Goal: Task Accomplishment & Management: Complete application form

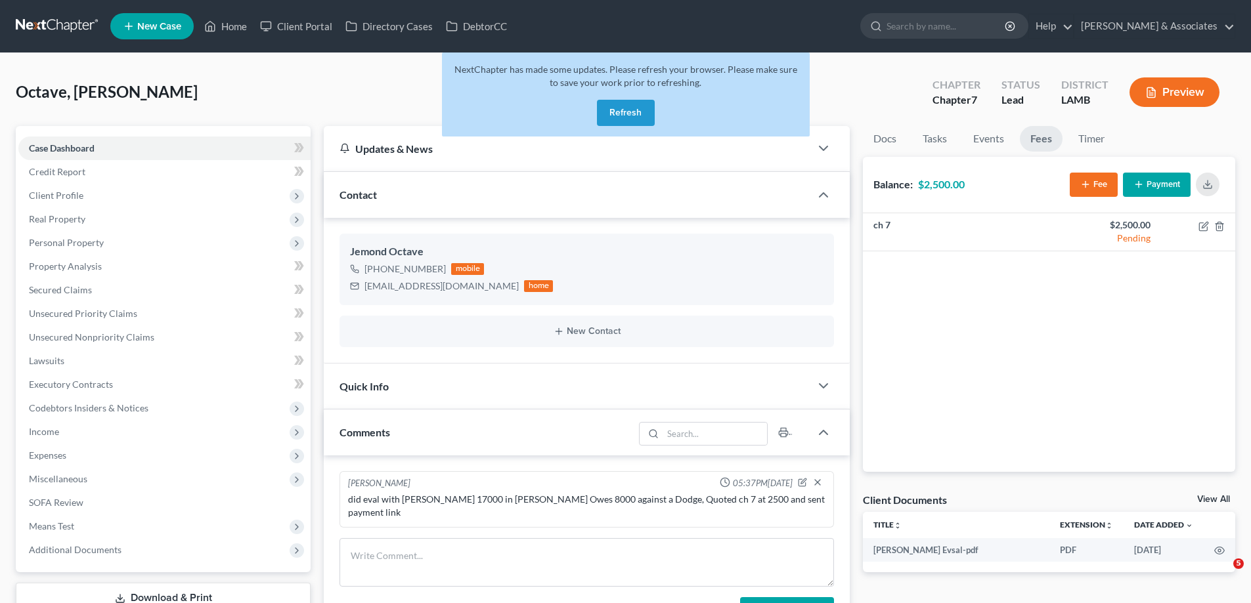
click at [128, 28] on icon at bounding box center [129, 26] width 12 height 16
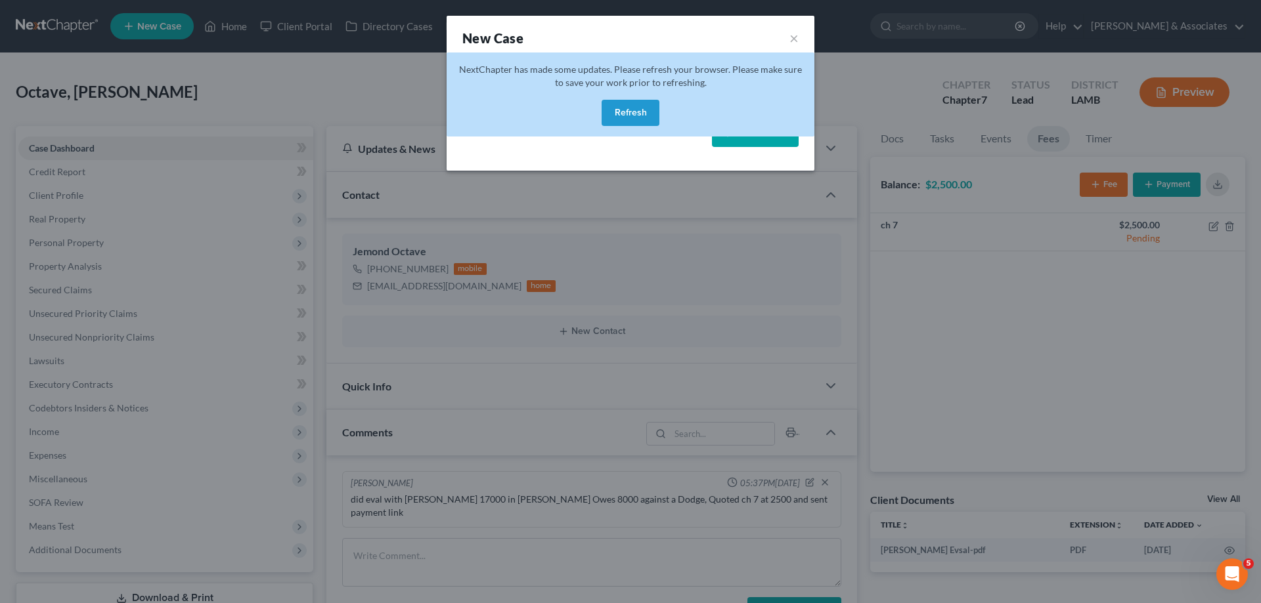
click at [624, 106] on button "Refresh" at bounding box center [630, 113] width 58 height 26
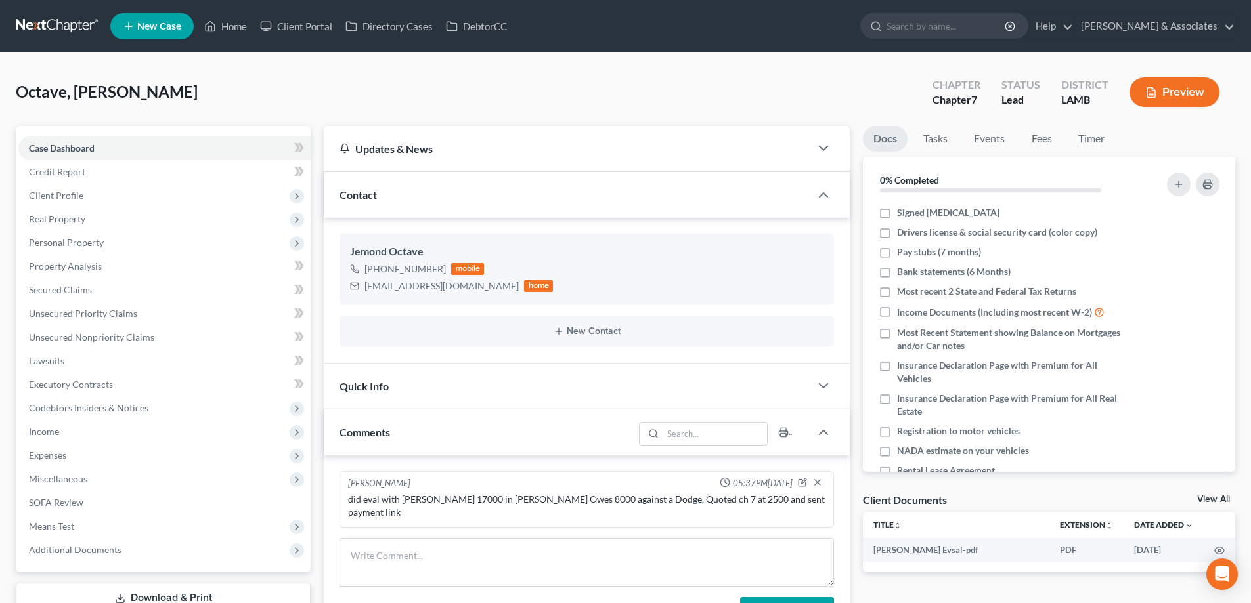
click at [150, 25] on span "New Case" at bounding box center [159, 27] width 44 height 10
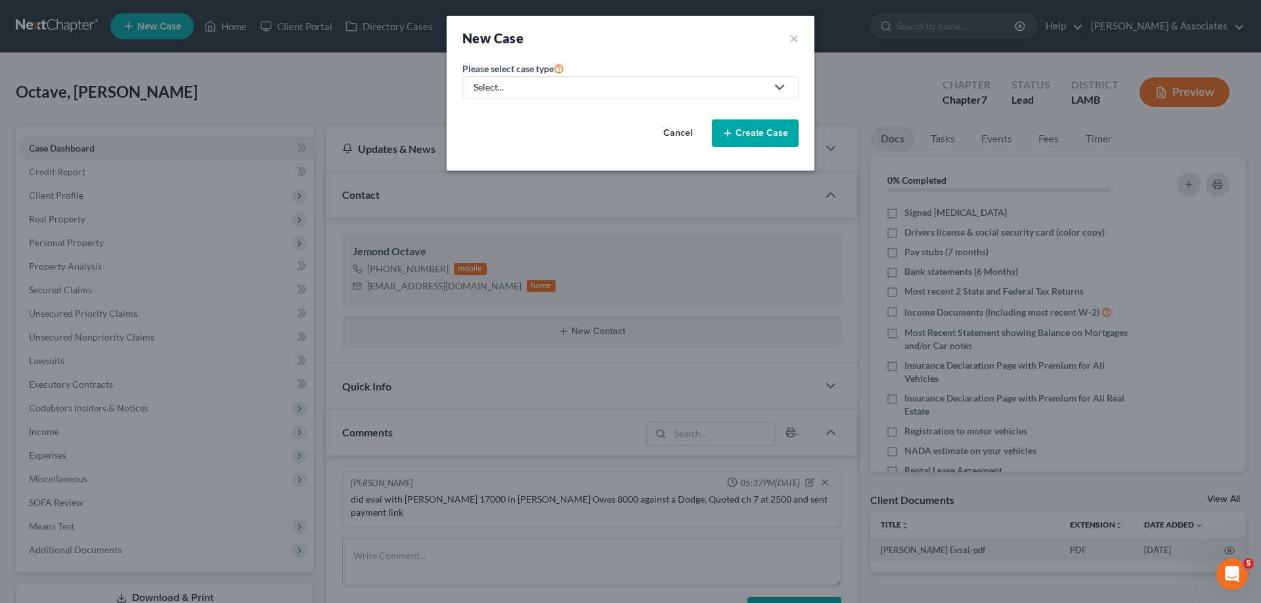
click at [618, 95] on link "Select..." at bounding box center [630, 87] width 336 height 22
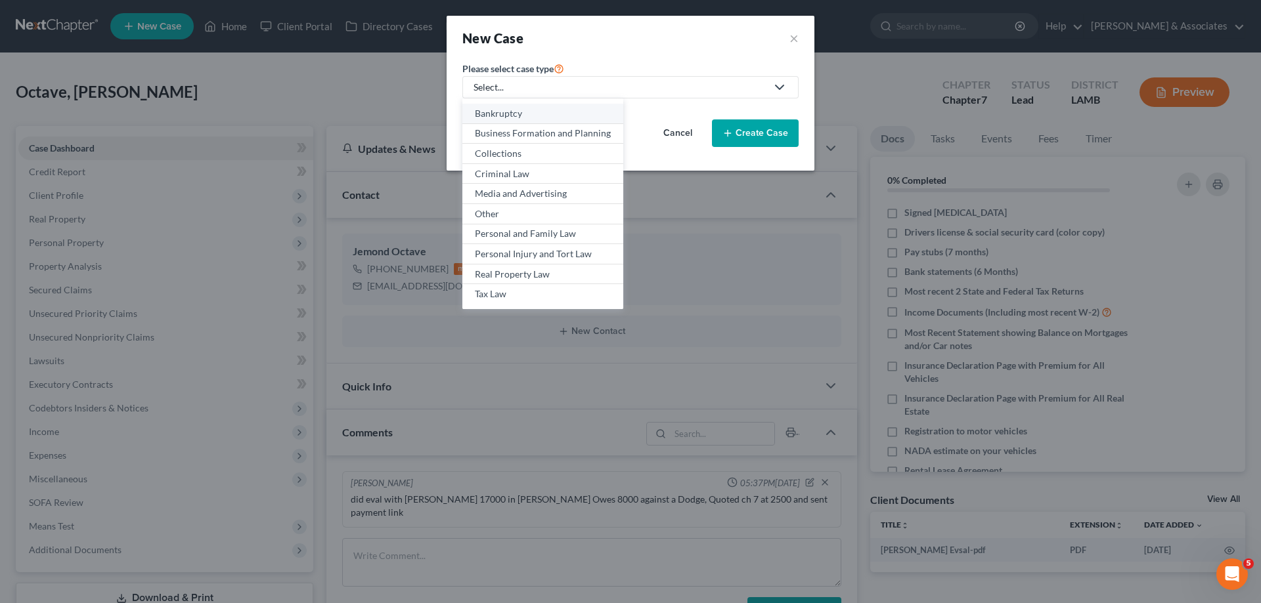
click at [538, 119] on div "Bankruptcy" at bounding box center [543, 113] width 136 height 13
select select "35"
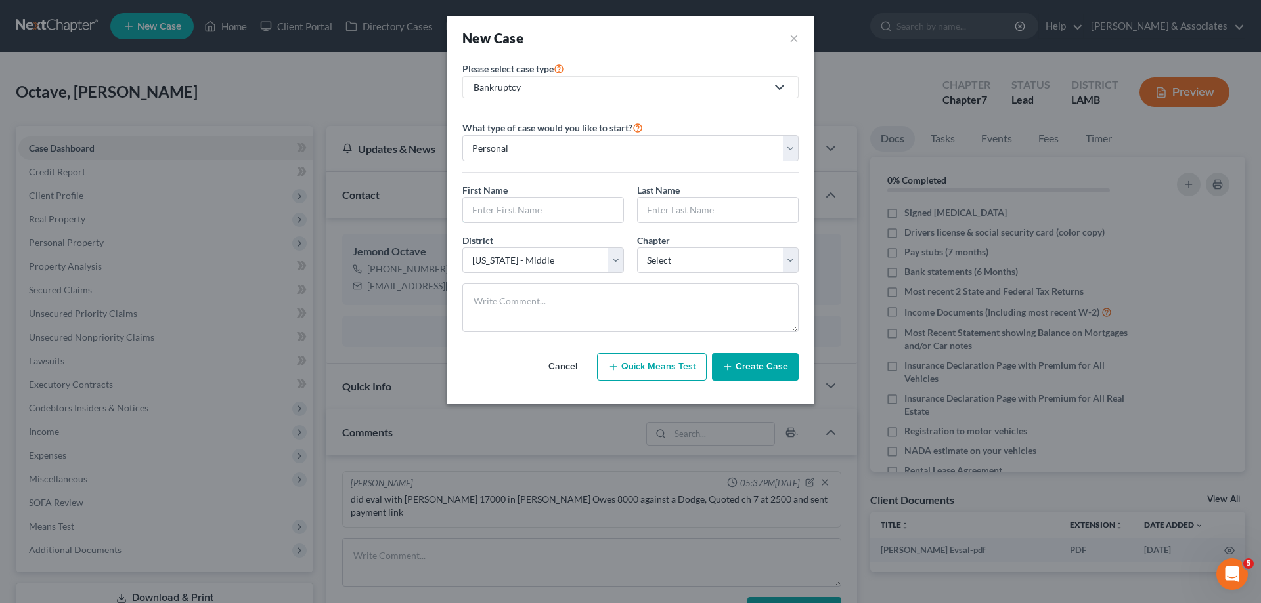
drag, startPoint x: 553, startPoint y: 212, endPoint x: 691, endPoint y: 180, distance: 140.9
click at [553, 212] on input "text" at bounding box center [543, 210] width 160 height 25
type input "Donna"
type input "Ford"
click at [720, 265] on select "Select 7 11 12 13" at bounding box center [718, 261] width 162 height 26
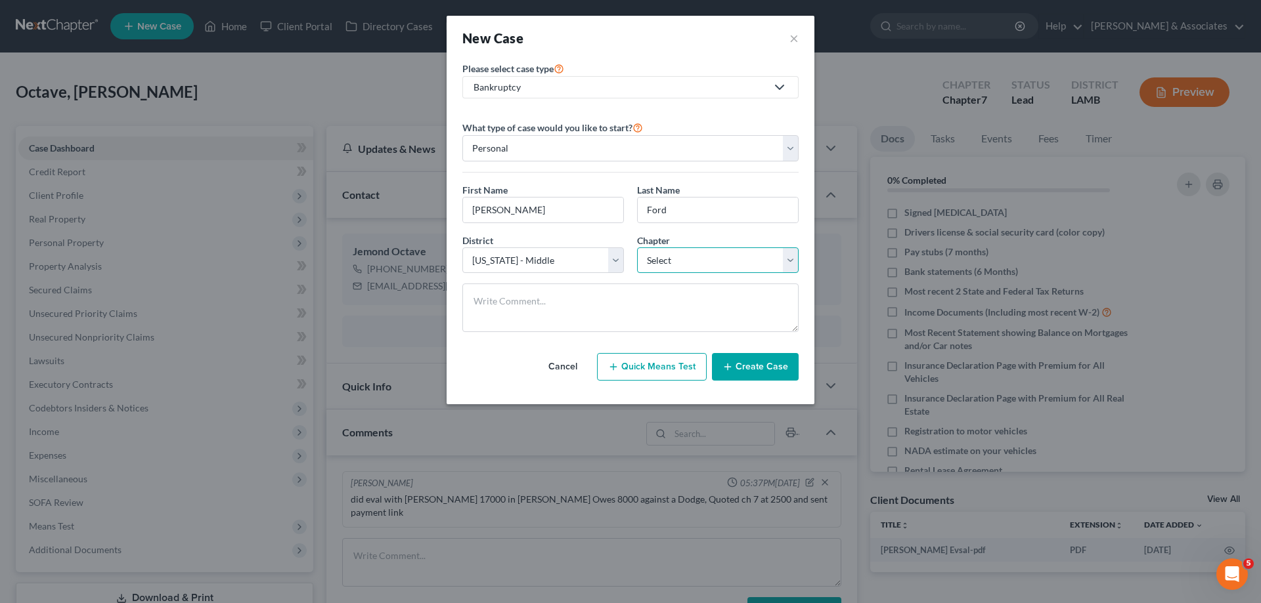
select select "3"
click at [637, 248] on select "Select 7 11 12 13" at bounding box center [718, 261] width 162 height 26
drag, startPoint x: 755, startPoint y: 369, endPoint x: 680, endPoint y: 183, distance: 201.2
click at [755, 368] on button "Create Case" at bounding box center [755, 367] width 87 height 28
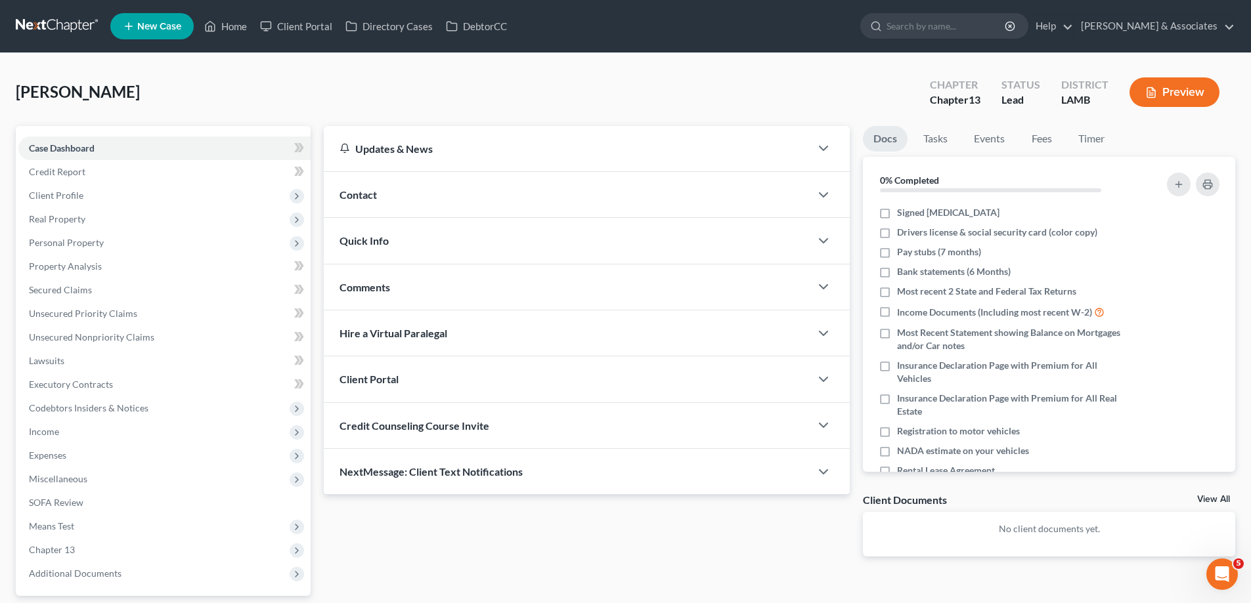
click at [516, 198] on div "Contact" at bounding box center [567, 194] width 486 height 45
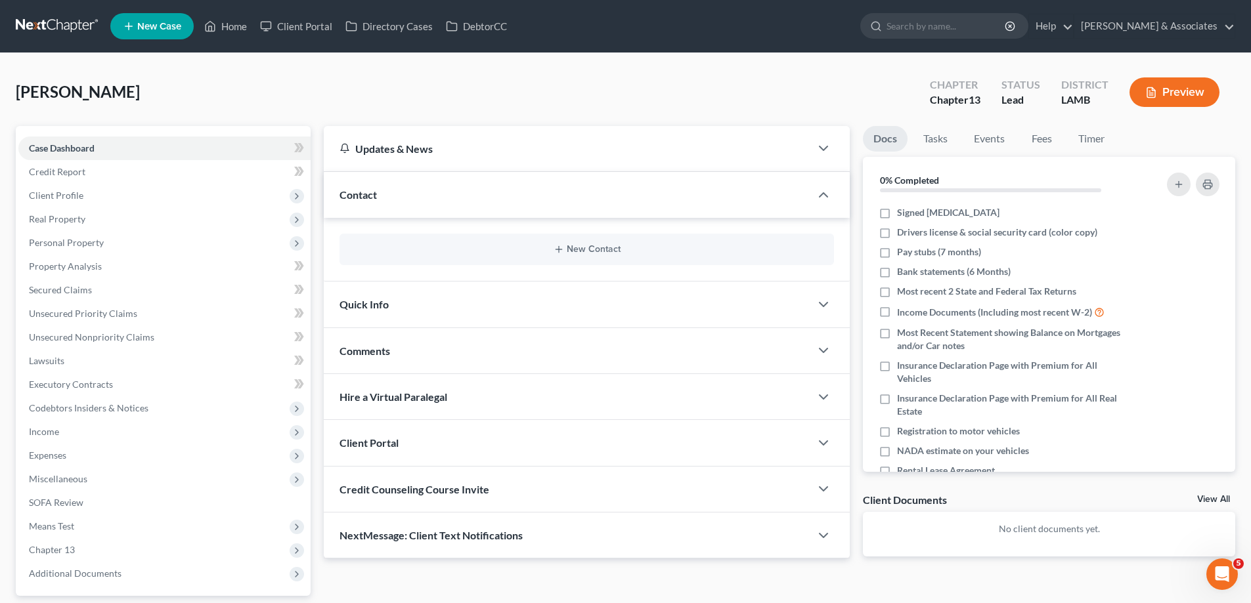
click at [567, 242] on div "New Contact" at bounding box center [586, 250] width 494 height 32
click at [564, 246] on div "New Contact" at bounding box center [586, 250] width 494 height 32
click at [561, 249] on line "button" at bounding box center [558, 249] width 6 height 0
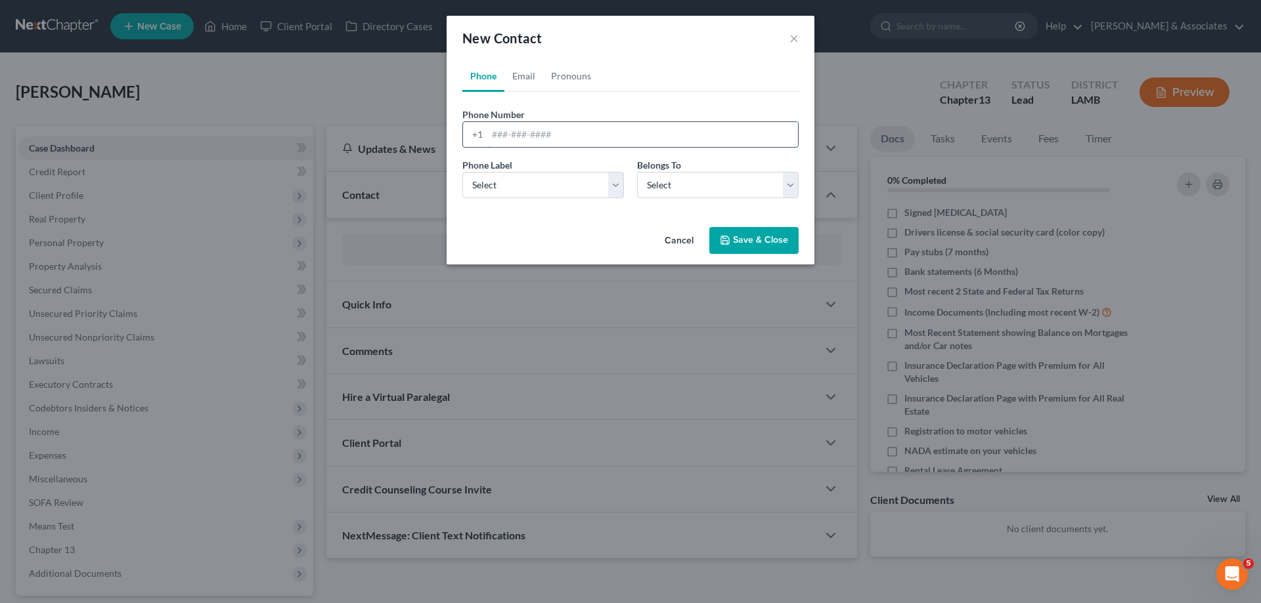
click at [548, 131] on input "tel" at bounding box center [642, 134] width 311 height 25
paste input "225-476-3878"
type input "225-476-3878"
drag, startPoint x: 516, startPoint y: 184, endPoint x: 515, endPoint y: 198, distance: 13.1
click at [515, 190] on select "Select Mobile Home Work Other" at bounding box center [543, 185] width 162 height 26
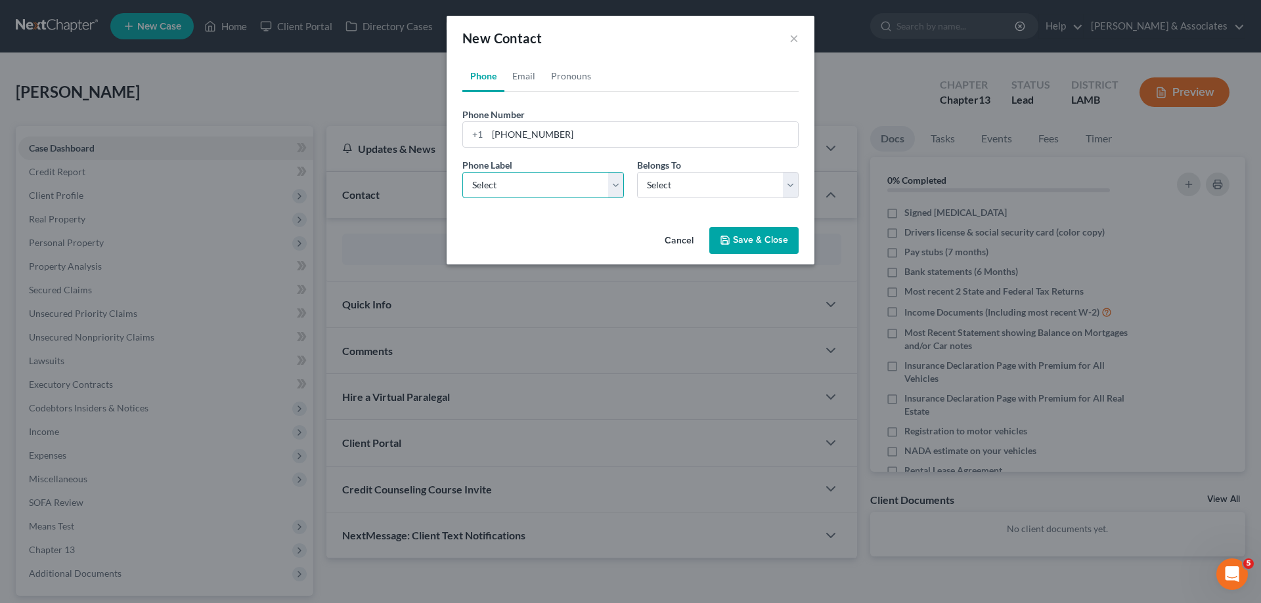
select select "0"
click at [462, 172] on select "Select Mobile Home Work Other" at bounding box center [543, 185] width 162 height 26
click at [670, 190] on select "Select Client Other" at bounding box center [718, 185] width 162 height 26
select select "0"
click at [637, 172] on select "Select Client Other" at bounding box center [718, 185] width 162 height 26
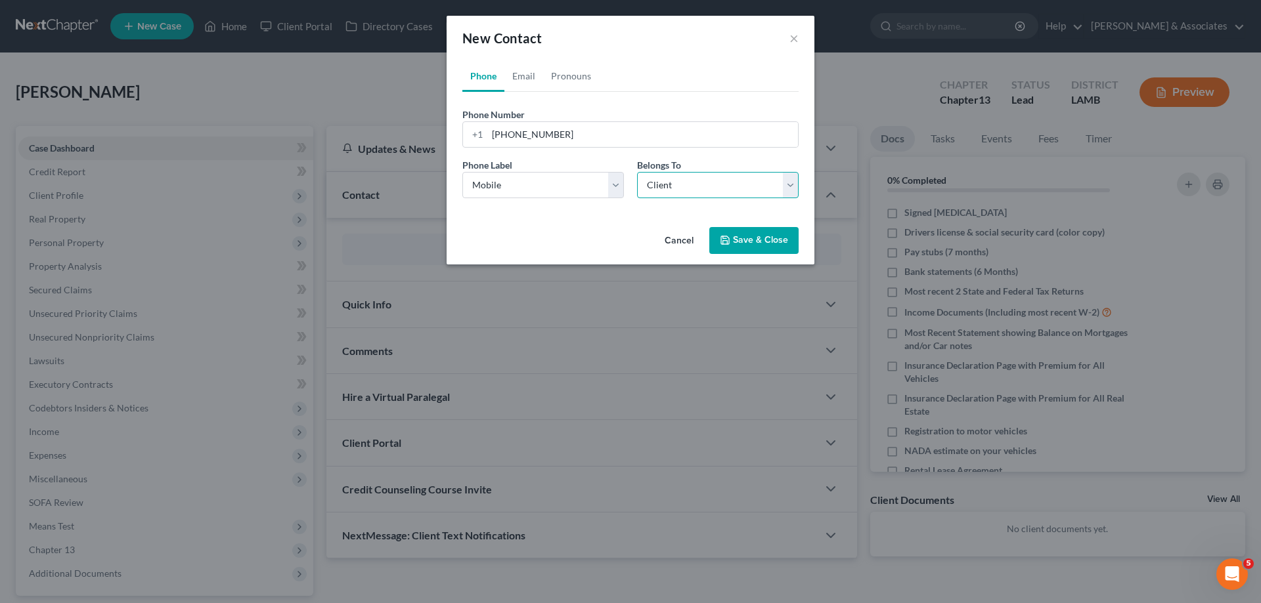
select select "0"
click at [517, 74] on link "Email" at bounding box center [523, 76] width 39 height 32
click at [581, 130] on input "email" at bounding box center [642, 134] width 311 height 25
paste input "donnaford8@gmail.com"
type input "donnaford8@gmail.com"
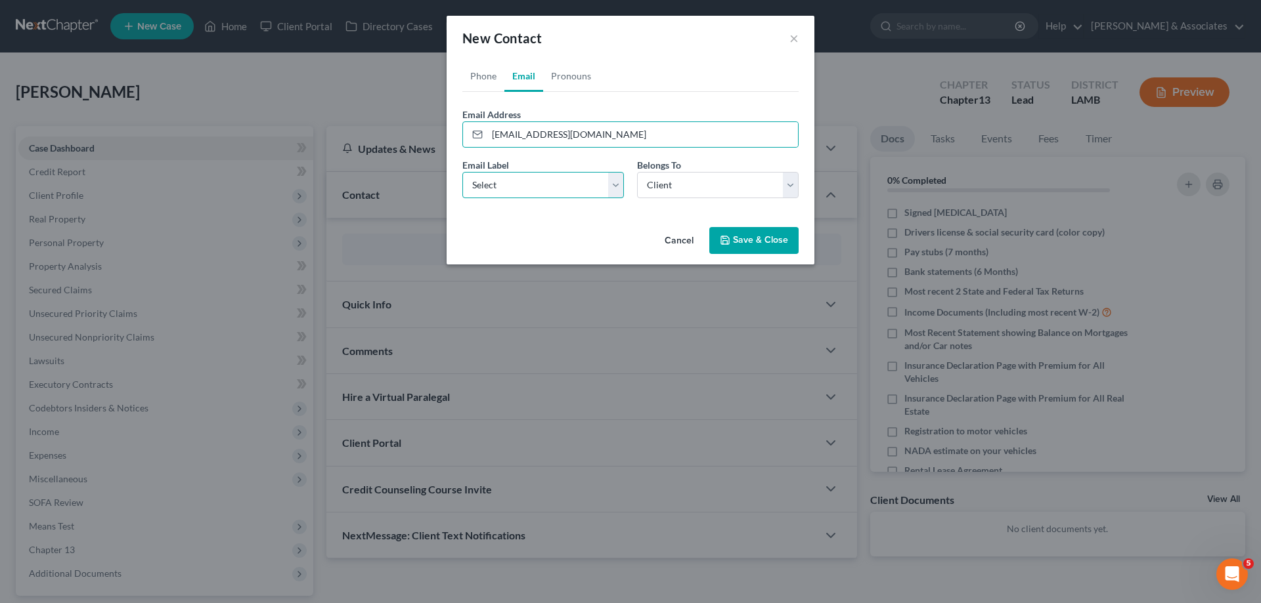
click at [515, 186] on select "Select Home Work Other" at bounding box center [543, 185] width 162 height 26
select select "0"
click at [462, 172] on select "Select Home Work Other" at bounding box center [543, 185] width 162 height 26
click at [703, 189] on select "Select Client Other" at bounding box center [718, 185] width 162 height 26
click at [703, 190] on select "Select Client Other" at bounding box center [718, 185] width 162 height 26
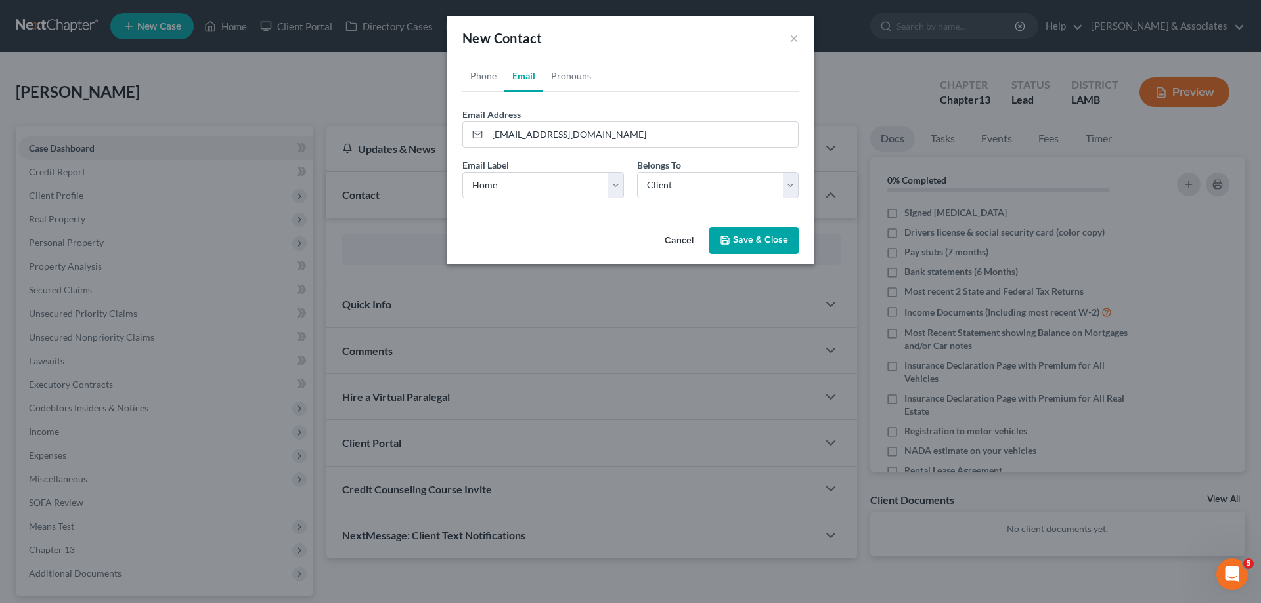
click at [783, 243] on button "Save & Close" at bounding box center [753, 241] width 89 height 28
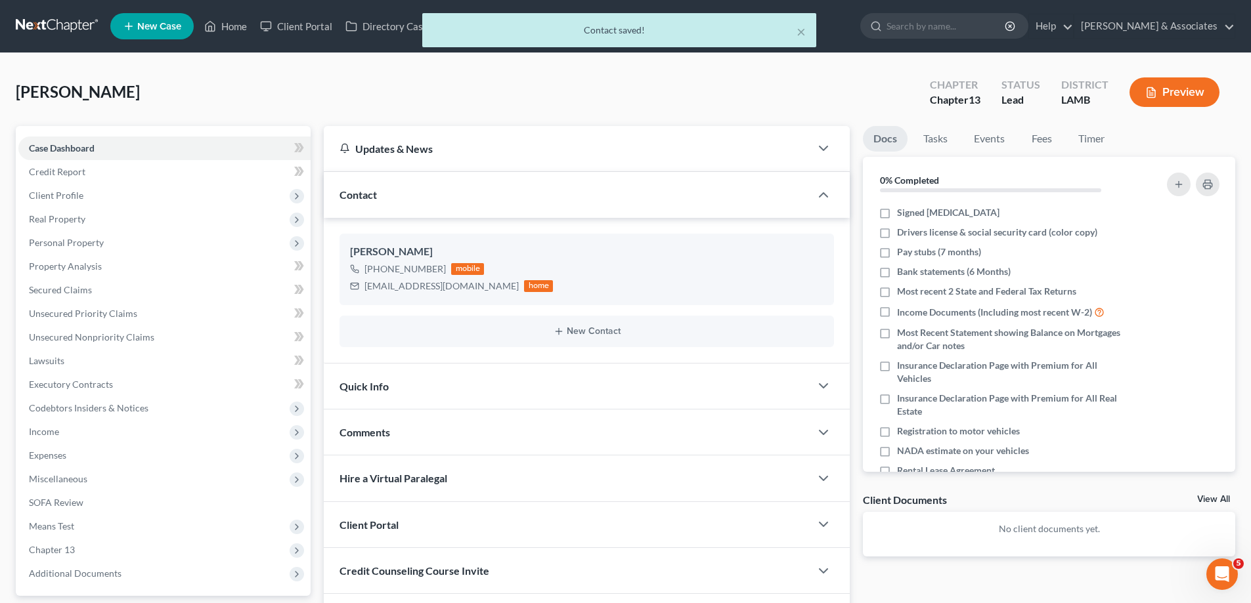
click at [454, 437] on div "Comments" at bounding box center [567, 432] width 486 height 45
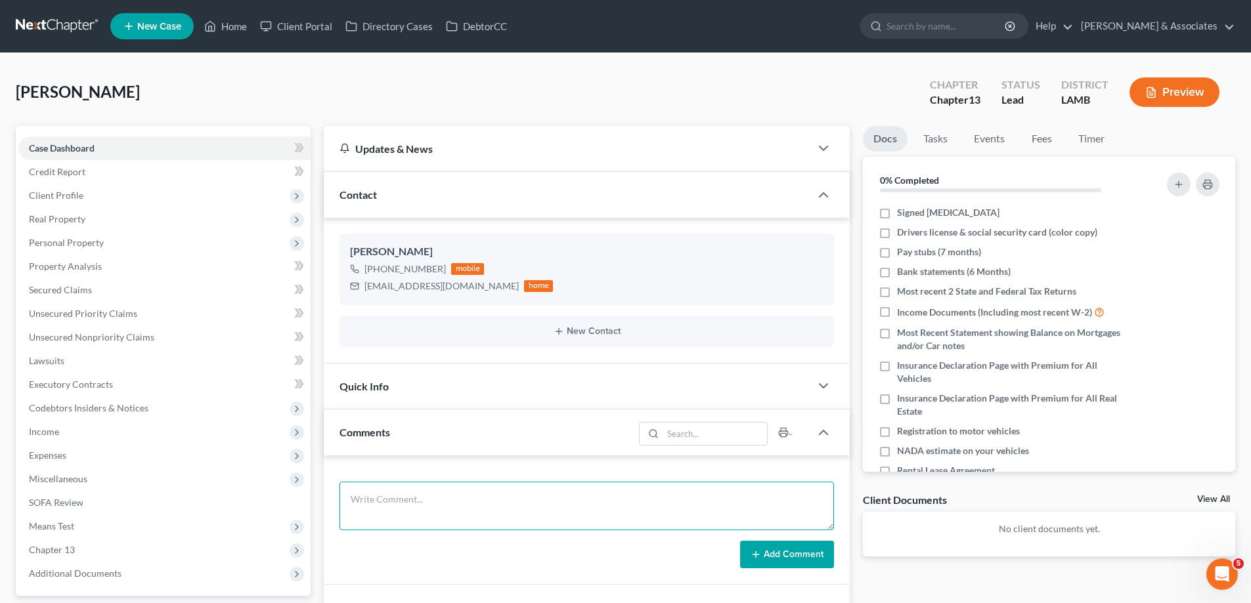
click at [450, 494] on textarea at bounding box center [586, 506] width 494 height 49
paste textarea "Debt Free other than owing 11900 in property Taxes, That was bought out by Berl…"
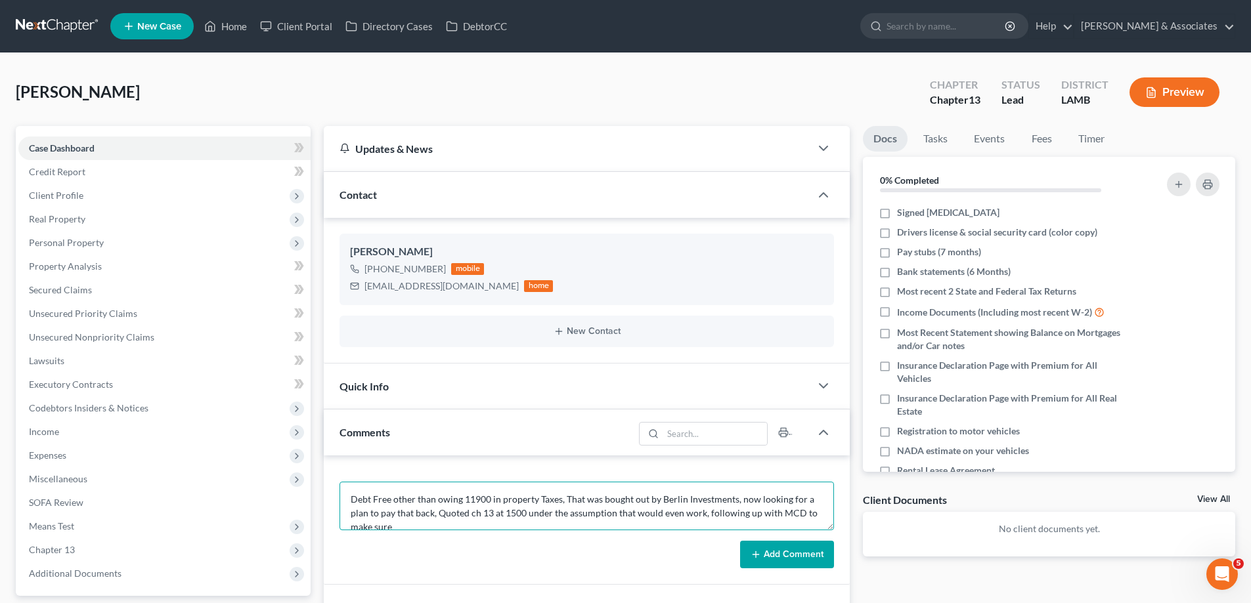
scroll to position [3, 0]
type textarea "Debt Free other than owing 11900 in property Taxes, That was bought out by Berl…"
click at [800, 559] on button "Add Comment" at bounding box center [787, 555] width 94 height 28
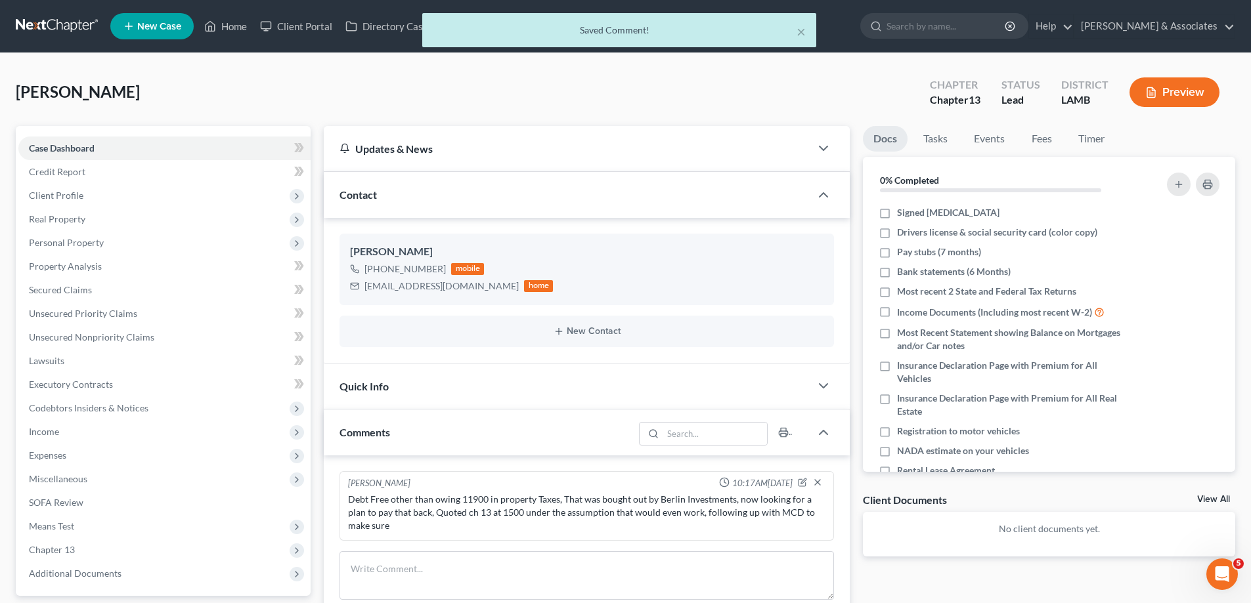
scroll to position [0, 0]
click at [1205, 500] on link "View All" at bounding box center [1213, 499] width 33 height 9
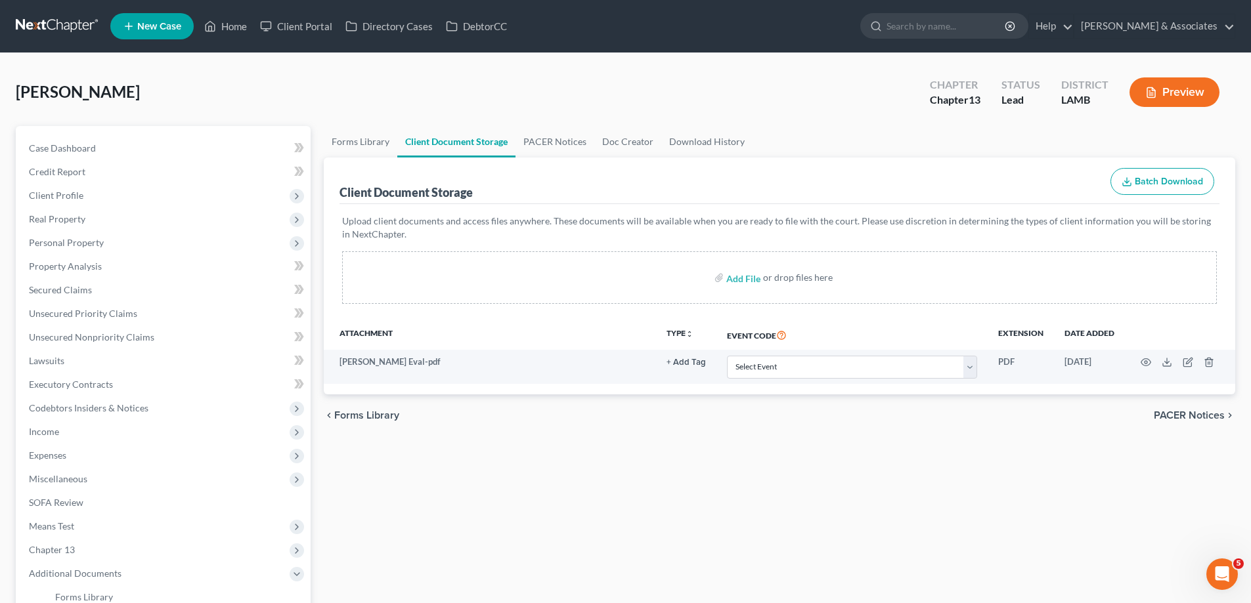
drag, startPoint x: 634, startPoint y: 517, endPoint x: 672, endPoint y: 483, distance: 52.1
click at [636, 516] on div "Forms Library Client Document Storage PACER Notices Doc Creator Download Histor…" at bounding box center [779, 441] width 924 height 630
click at [77, 146] on span "Case Dashboard" at bounding box center [62, 147] width 67 height 11
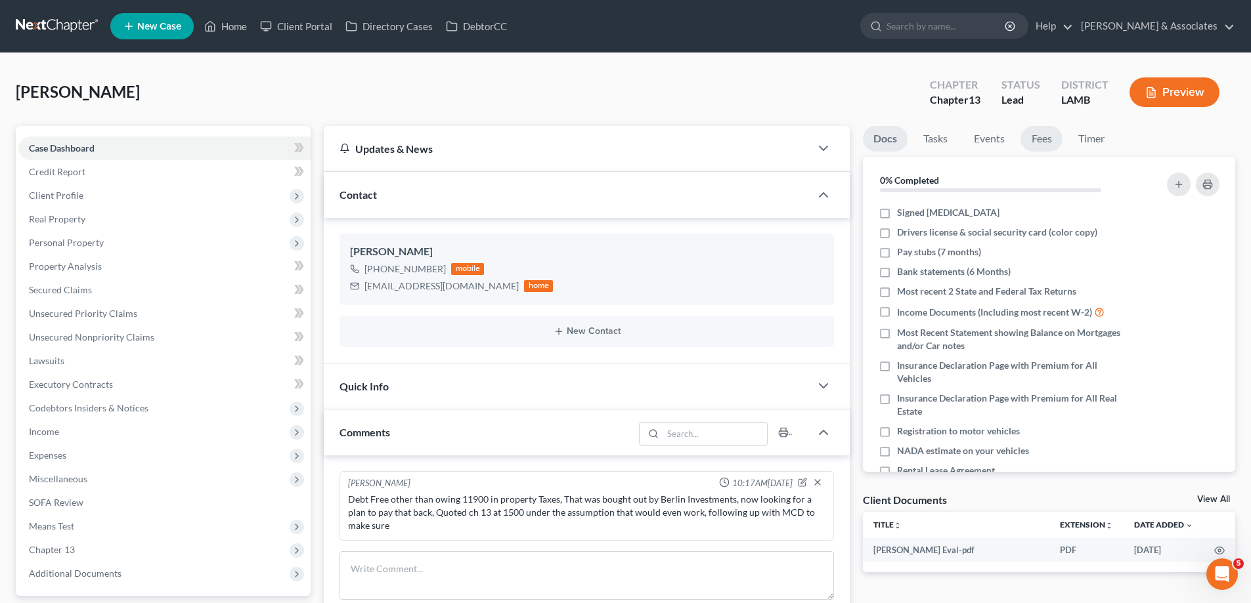
click at [1056, 132] on link "Fees" at bounding box center [1041, 139] width 42 height 26
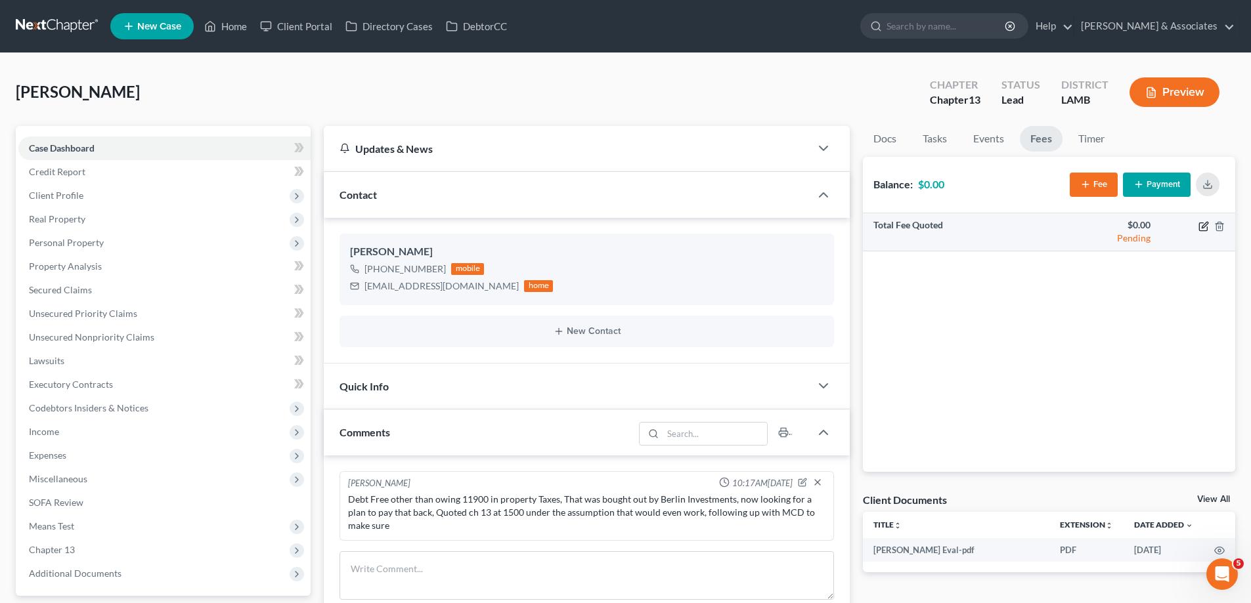
click at [1205, 228] on icon "button" at bounding box center [1203, 226] width 11 height 11
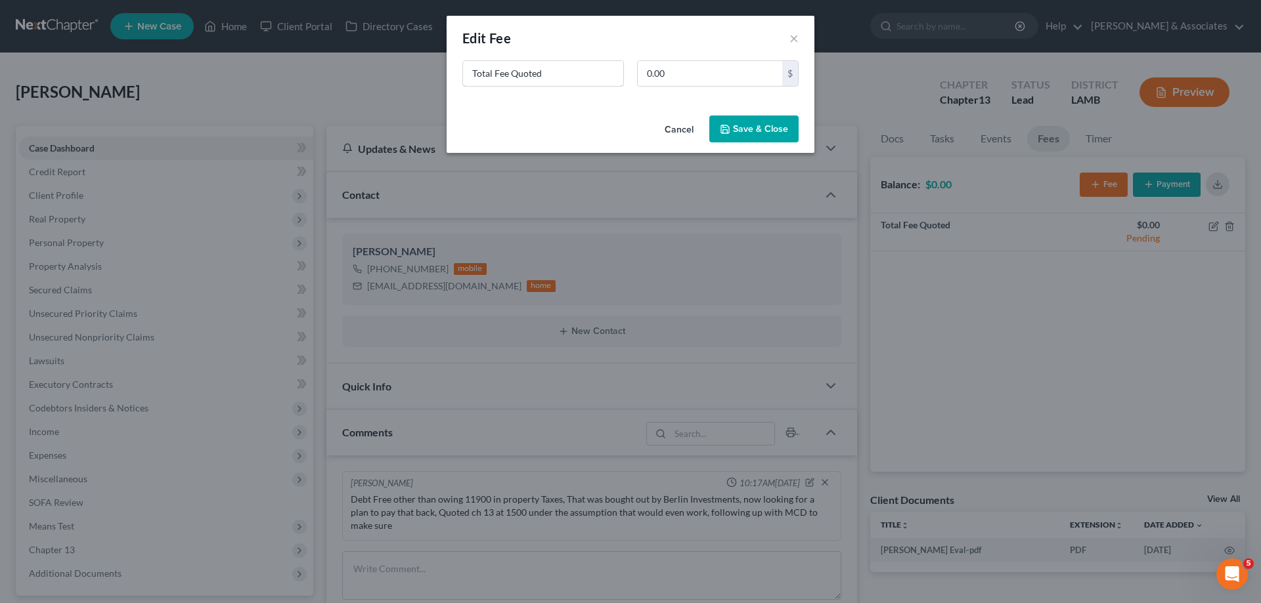
drag, startPoint x: 567, startPoint y: 76, endPoint x: 214, endPoint y: 17, distance: 358.1
click at [364, 63] on div "New Fee Edit Fee × Total Fee Quoted 0.00 $ Cancel Save & Close" at bounding box center [630, 301] width 1261 height 603
type input "ch 13"
type input "1,500"
drag, startPoint x: 735, startPoint y: 119, endPoint x: 707, endPoint y: 104, distance: 32.0
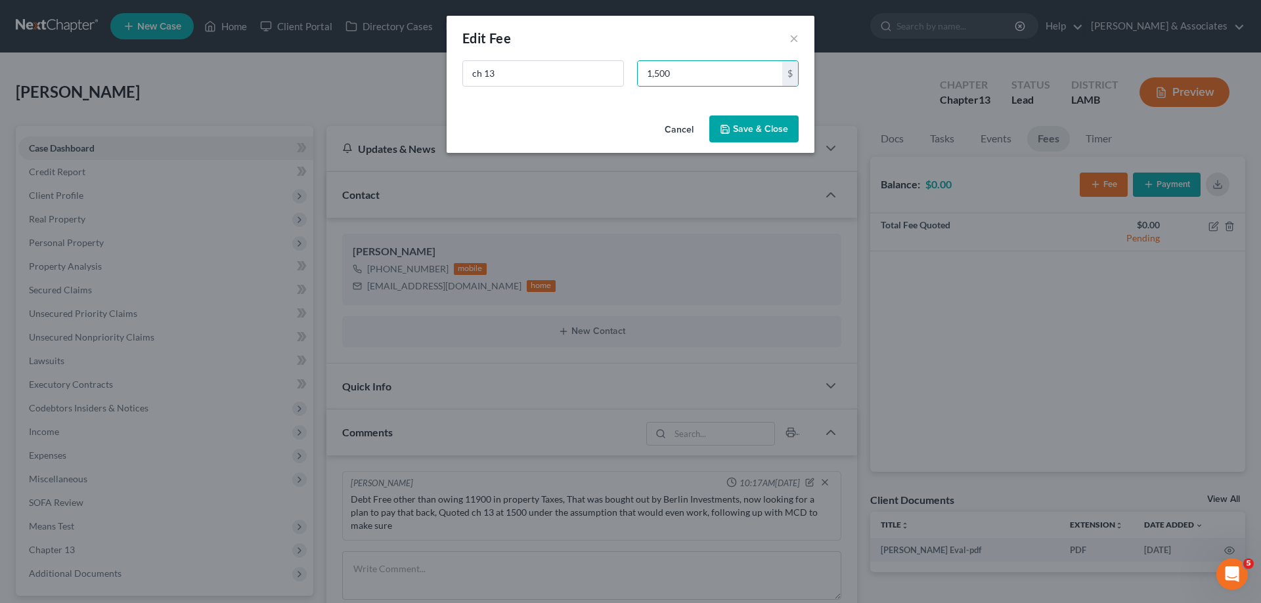
click at [737, 120] on button "Save & Close" at bounding box center [753, 130] width 89 height 28
